Goal: Book appointment/travel/reservation

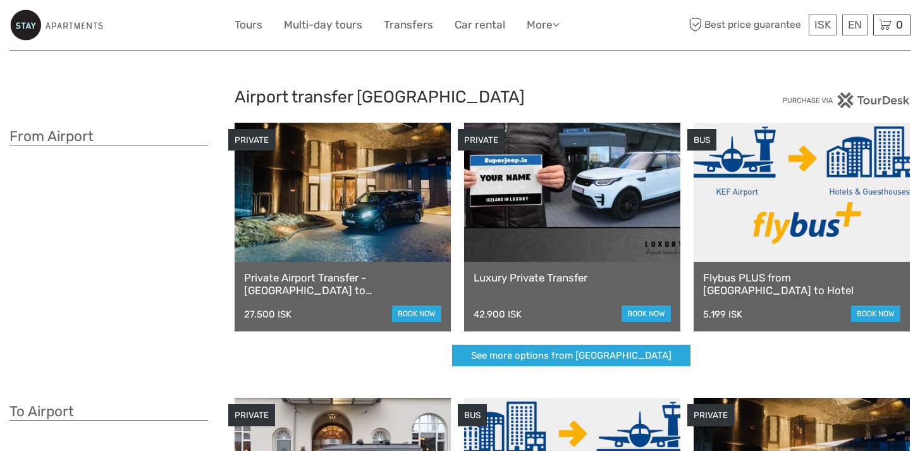
click at [192, 256] on div "From Airport" at bounding box center [121, 251] width 225 height 257
click at [839, 236] on link at bounding box center [801, 192] width 216 height 139
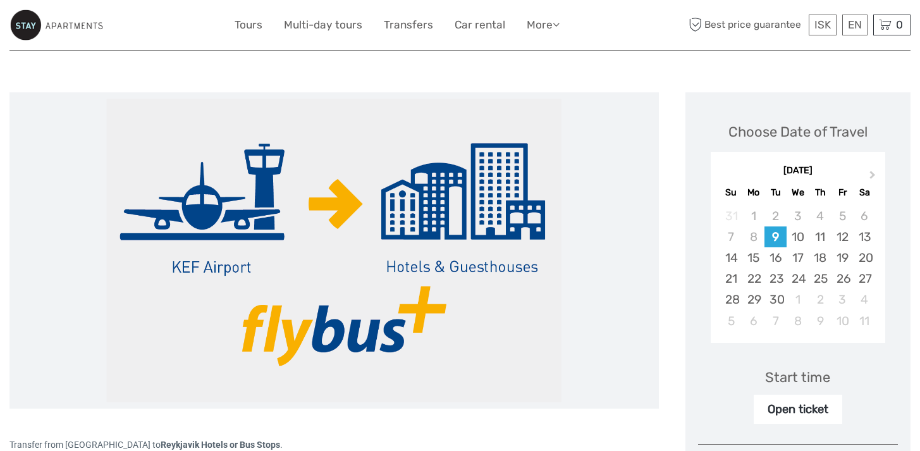
scroll to position [206, 0]
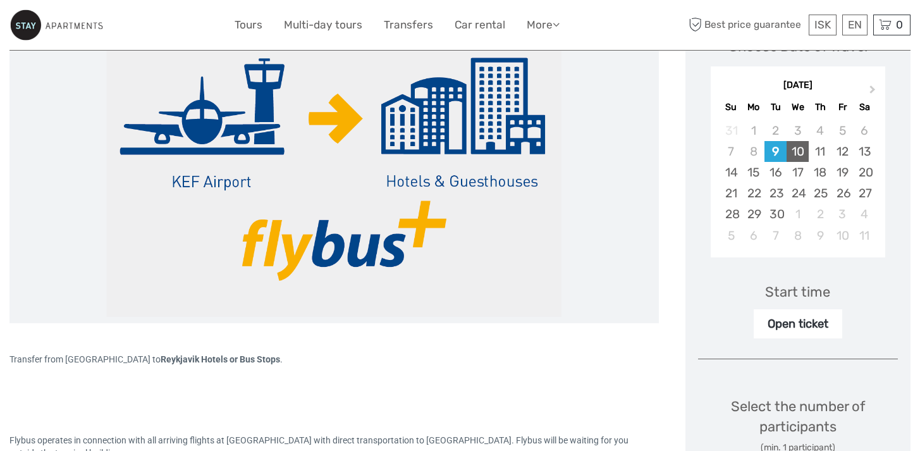
click at [803, 151] on div "10" at bounding box center [797, 151] width 22 height 21
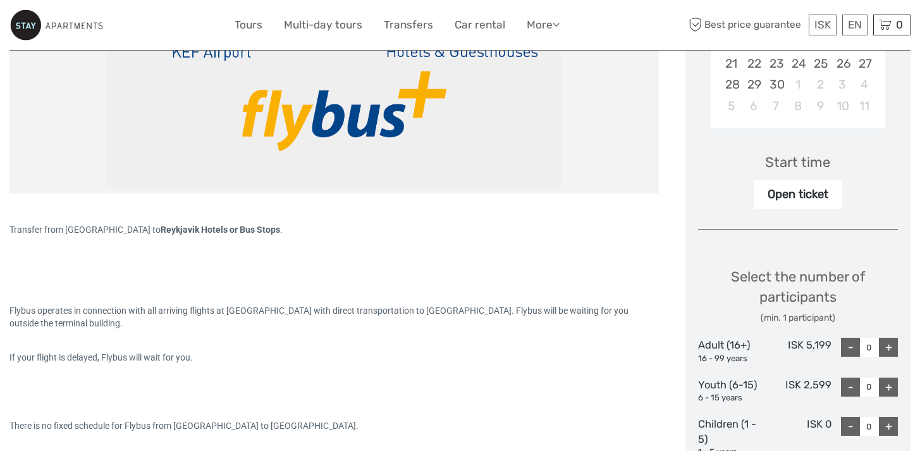
scroll to position [0, 0]
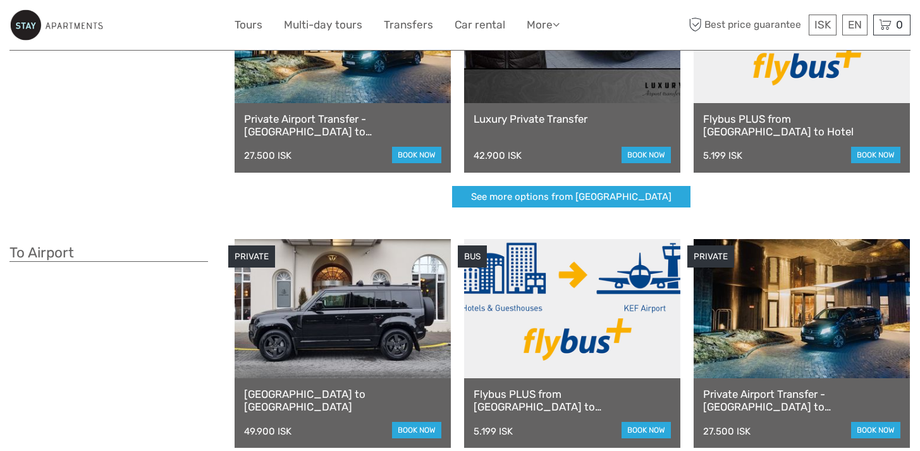
scroll to position [222, 0]
